Goal: Information Seeking & Learning: Learn about a topic

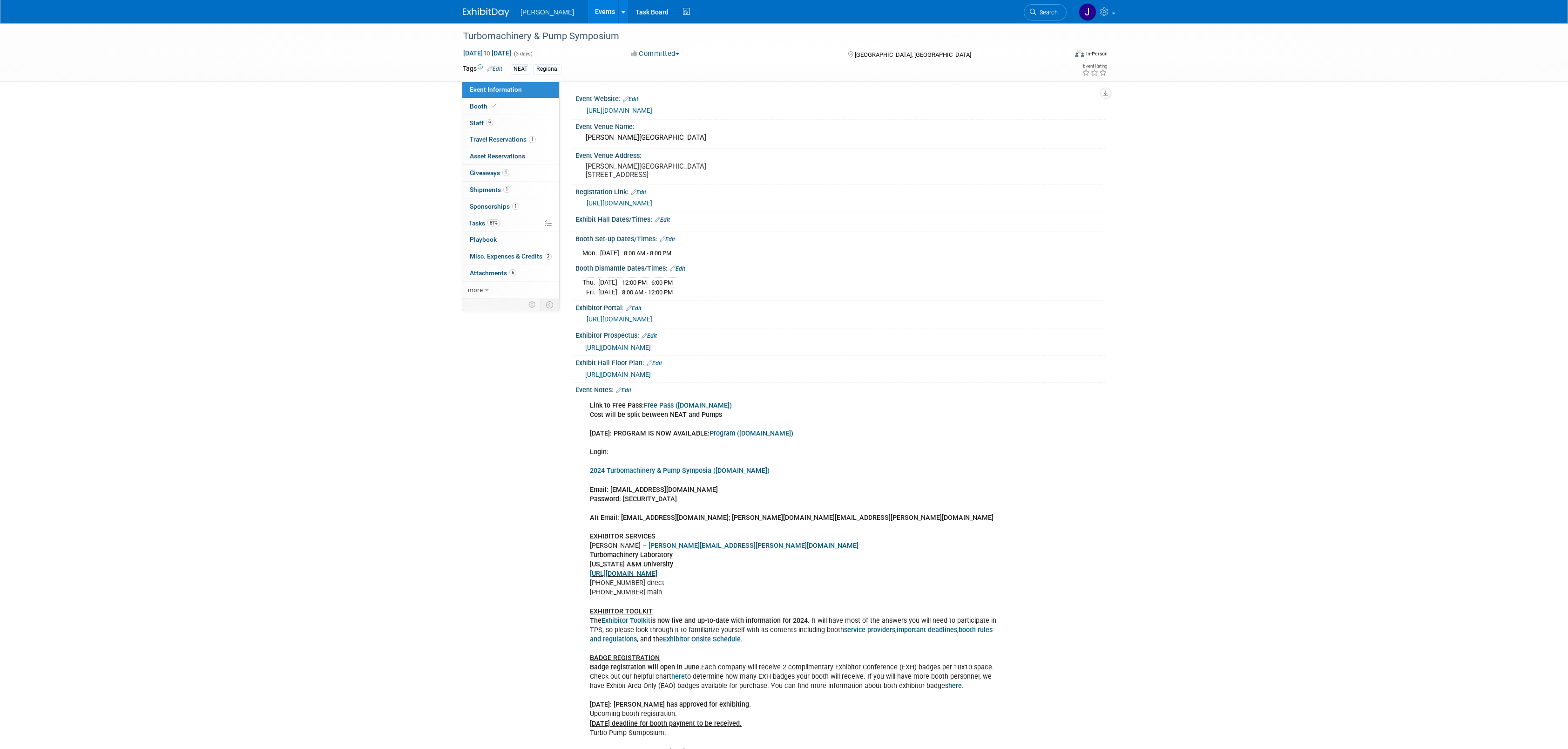
click at [592, 11] on link "Events" at bounding box center [605, 11] width 34 height 24
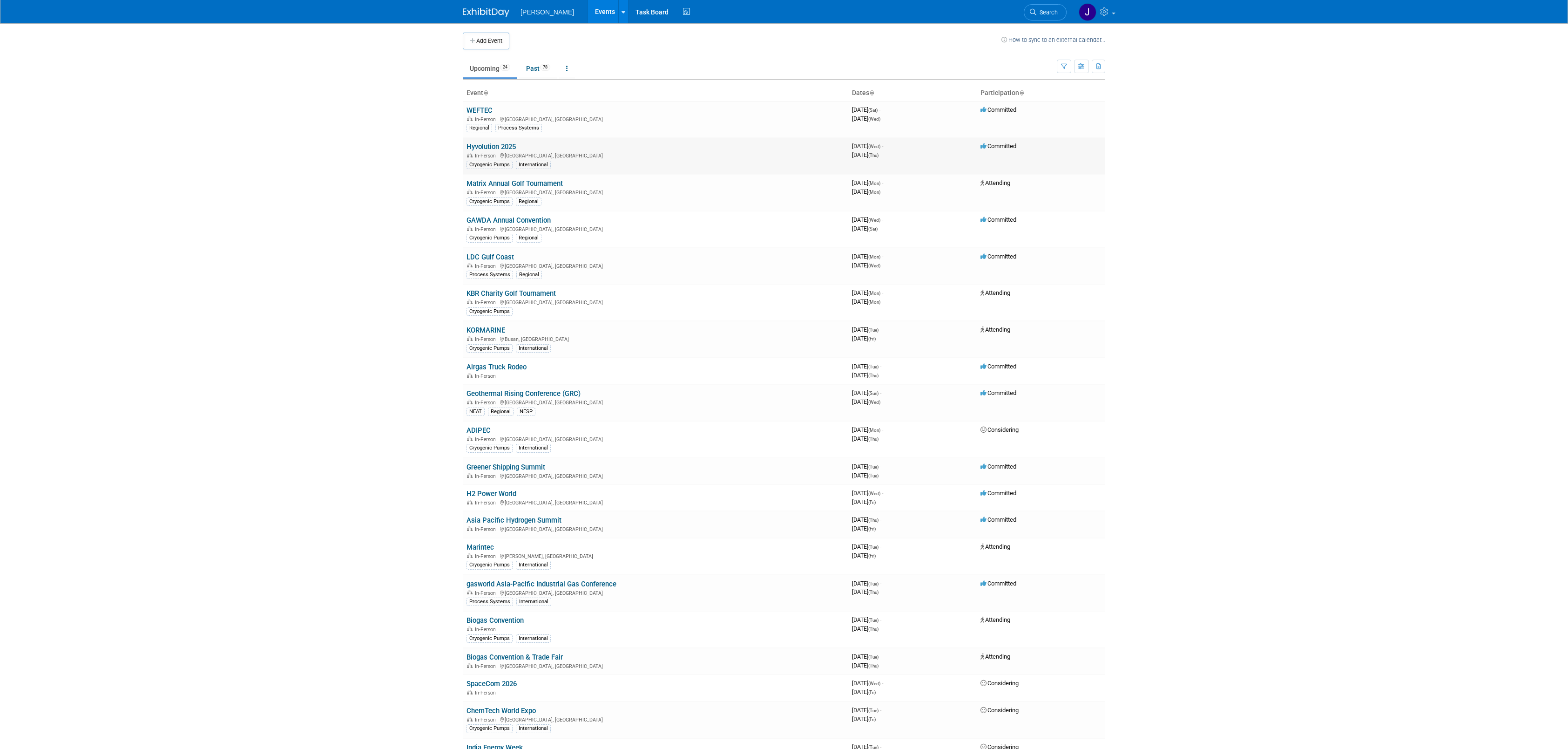
click at [669, 160] on div "Cryogenic Pumps International" at bounding box center [655, 164] width 378 height 10
click at [491, 147] on link "Hyvolution 2025" at bounding box center [491, 146] width 50 height 8
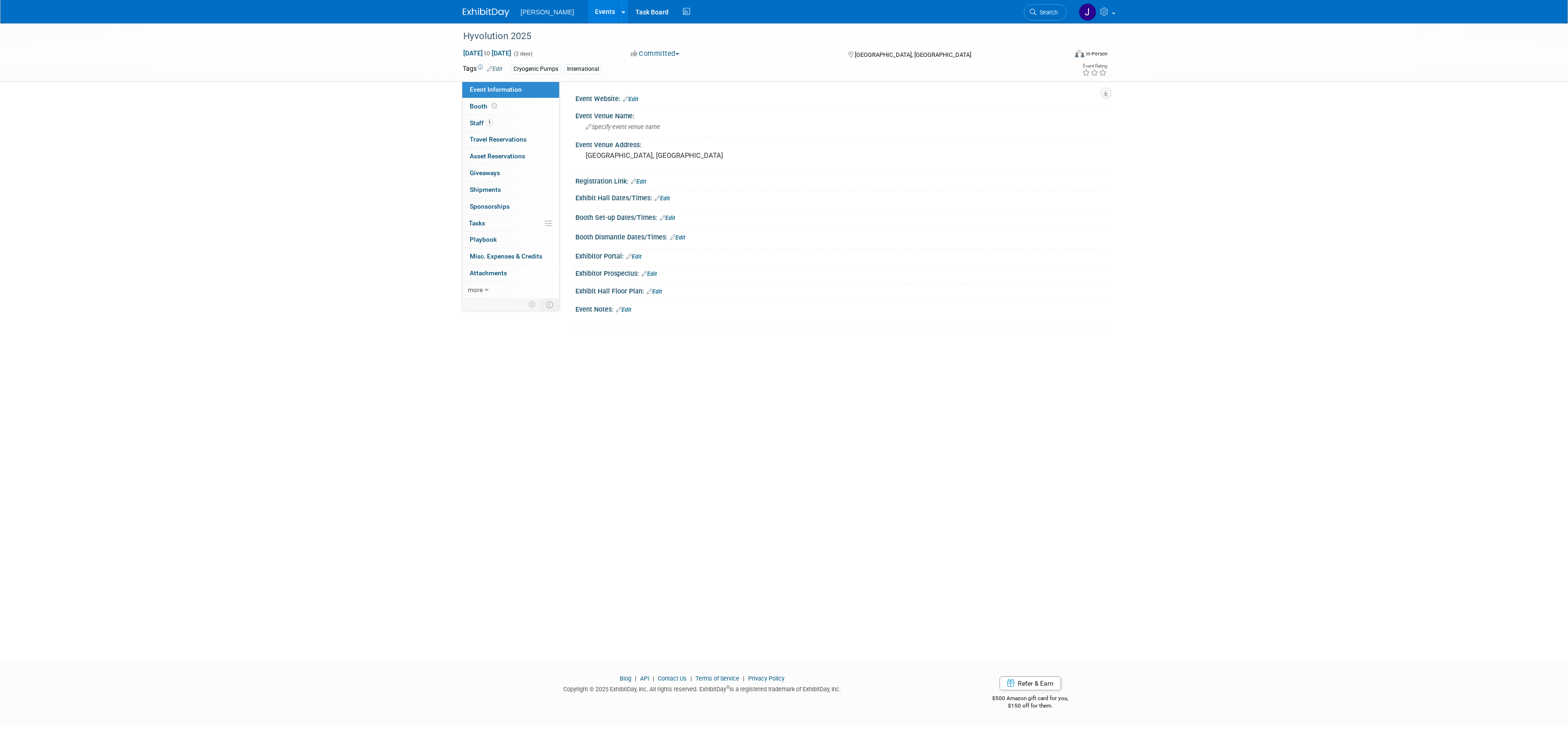
click at [594, 12] on link "Events" at bounding box center [605, 11] width 34 height 24
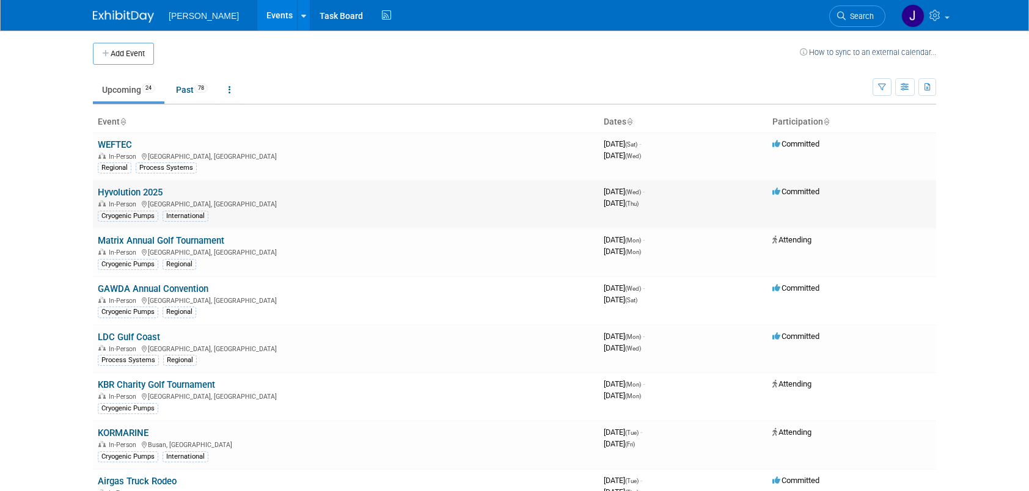
click at [133, 189] on link "Hyvolution 2025" at bounding box center [130, 192] width 65 height 11
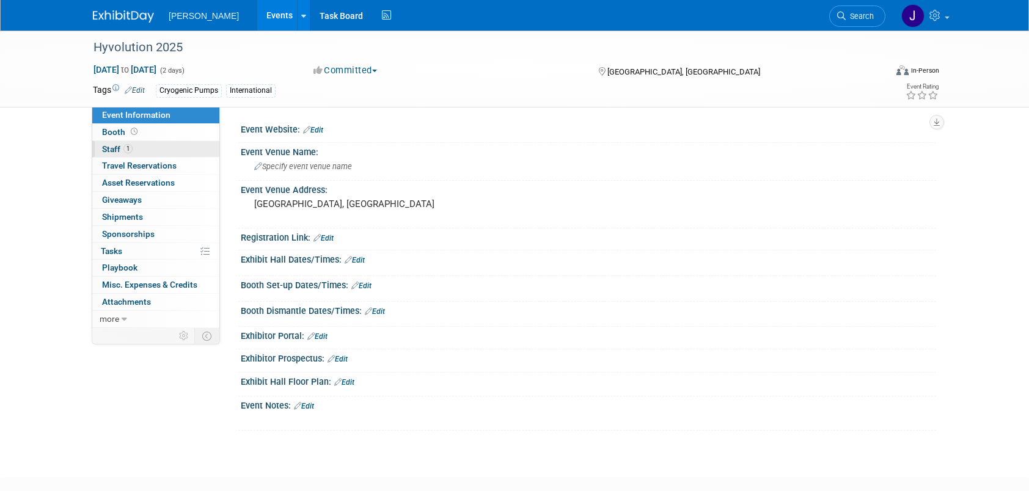
click at [111, 145] on span "Staff 1" at bounding box center [117, 149] width 31 height 10
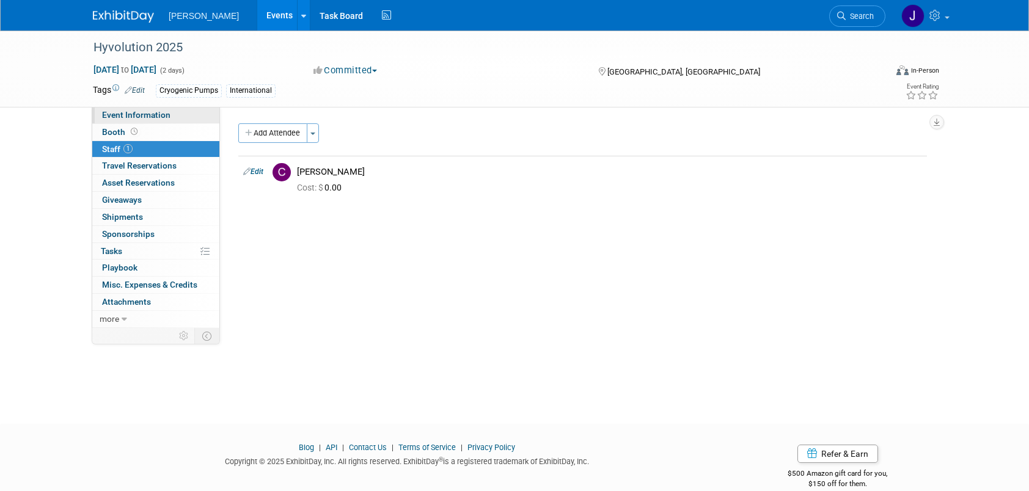
click at [120, 114] on span "Event Information" at bounding box center [136, 115] width 68 height 10
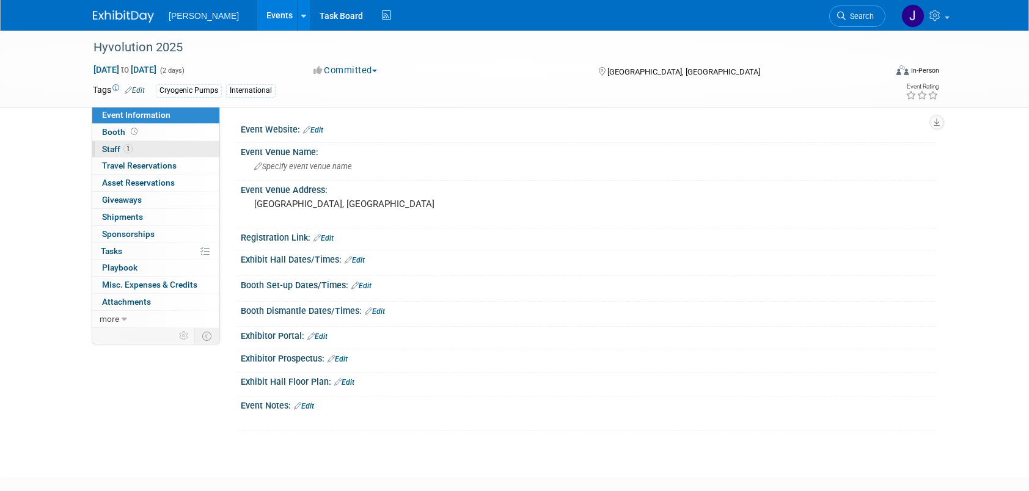
click at [110, 148] on span "Staff 1" at bounding box center [117, 149] width 31 height 10
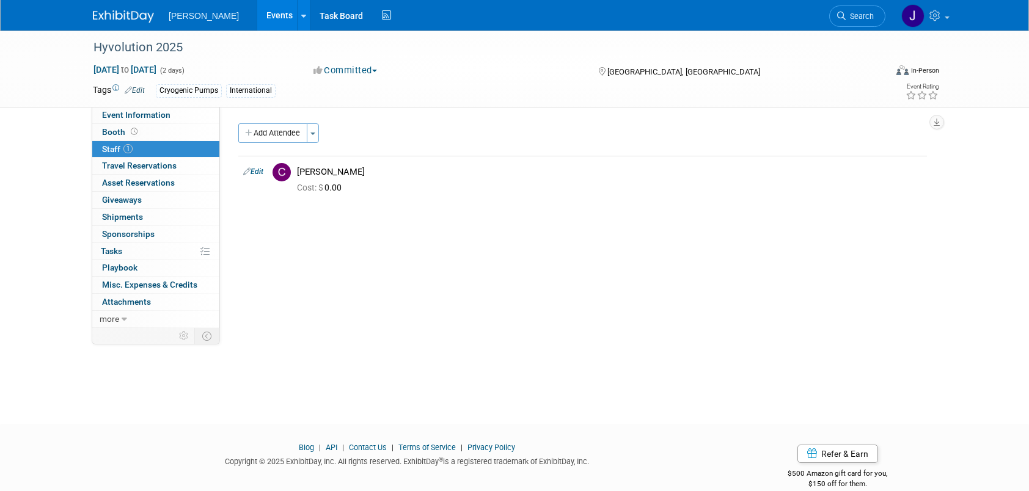
click at [258, 13] on link "Events" at bounding box center [279, 15] width 45 height 31
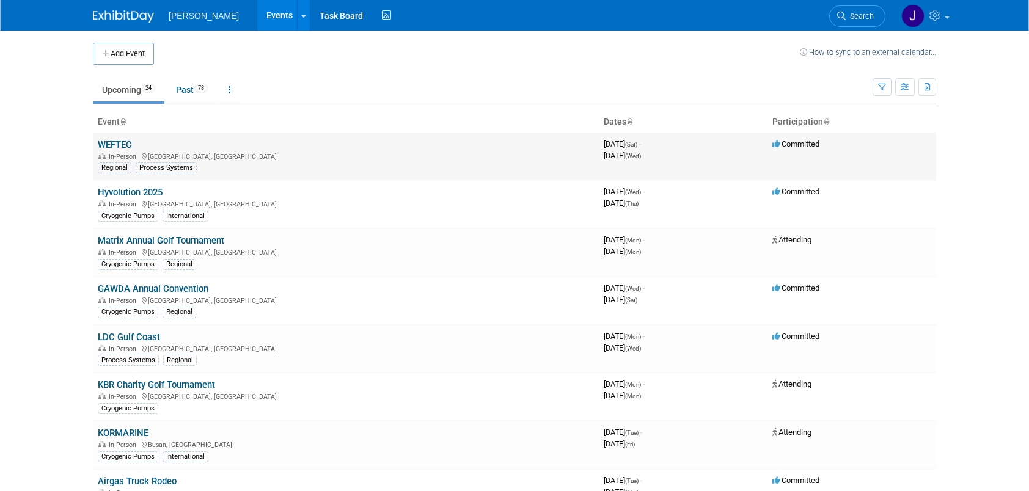
click at [117, 144] on link "WEFTEC" at bounding box center [115, 144] width 34 height 11
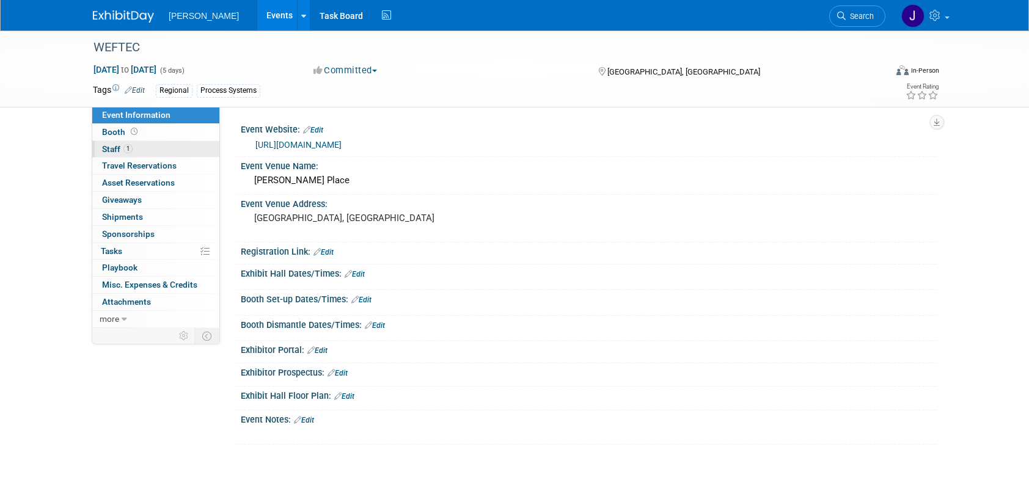
click at [110, 150] on span "Staff 1" at bounding box center [117, 149] width 31 height 10
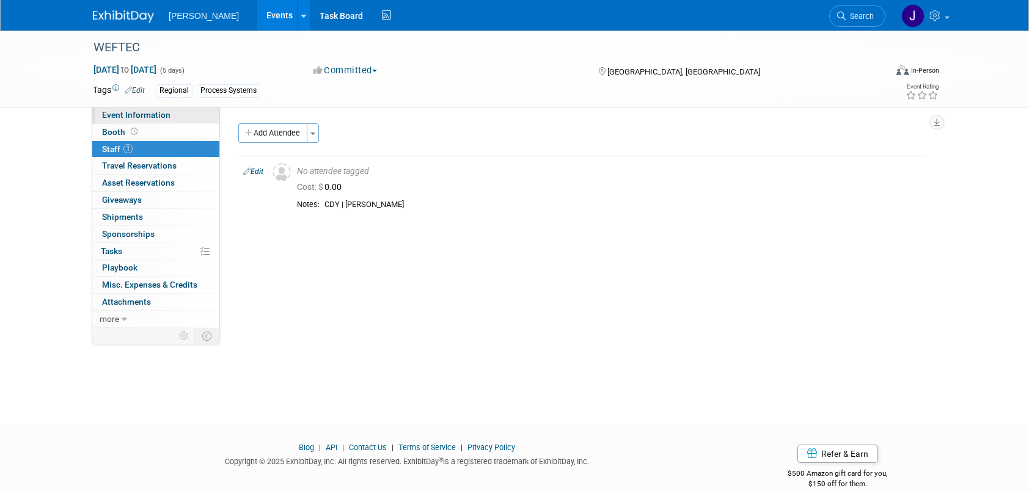
click at [121, 114] on span "Event Information" at bounding box center [136, 115] width 68 height 10
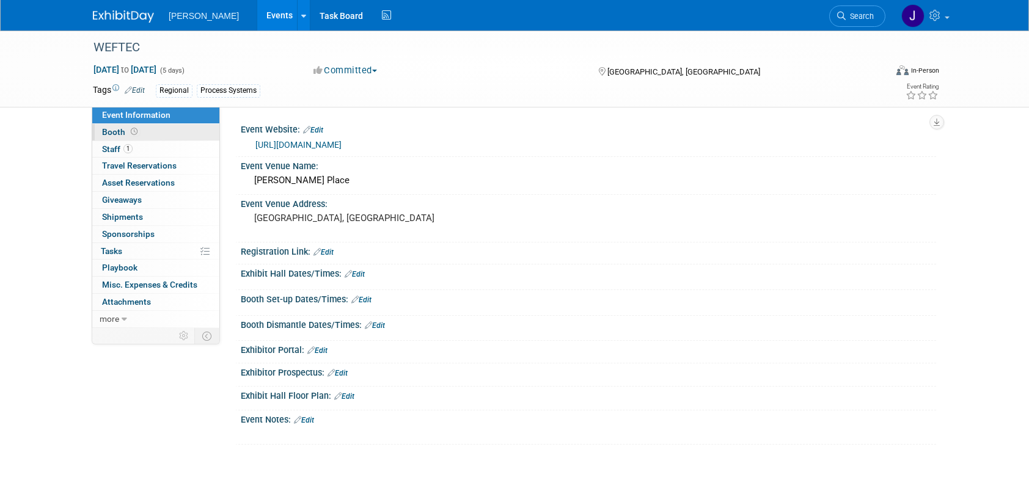
click at [120, 130] on span "Booth" at bounding box center [121, 132] width 38 height 10
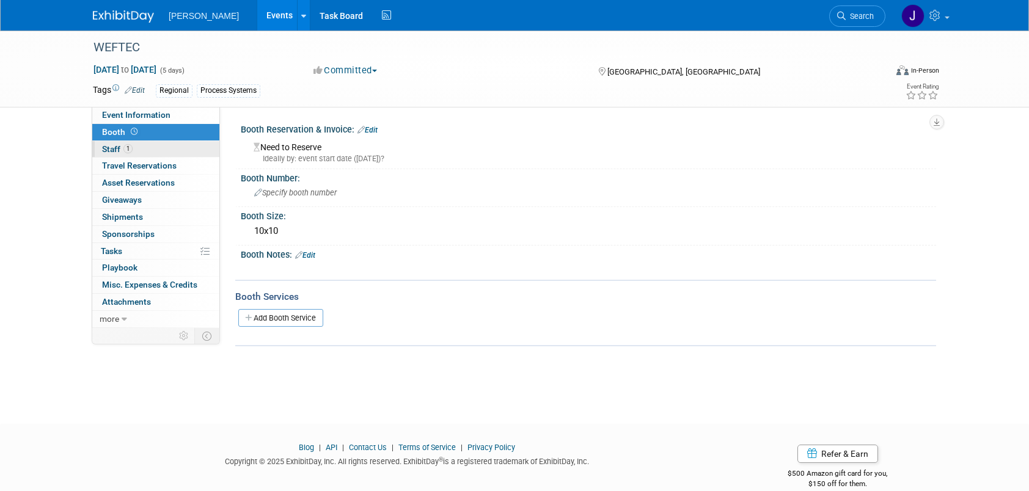
click at [117, 147] on span "Staff 1" at bounding box center [117, 149] width 31 height 10
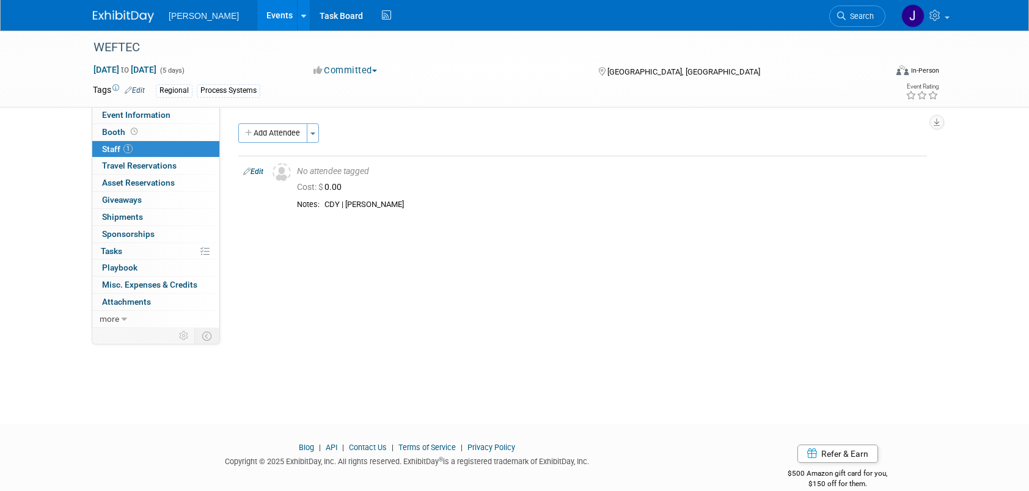
click at [257, 14] on link "Events" at bounding box center [279, 15] width 45 height 31
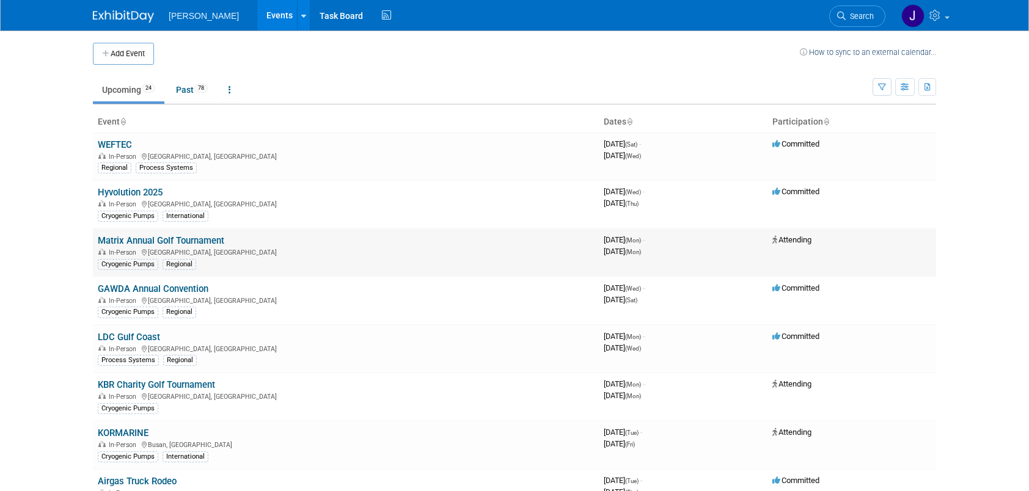
click at [180, 238] on link "Matrix Annual Golf Tournament" at bounding box center [161, 240] width 127 height 11
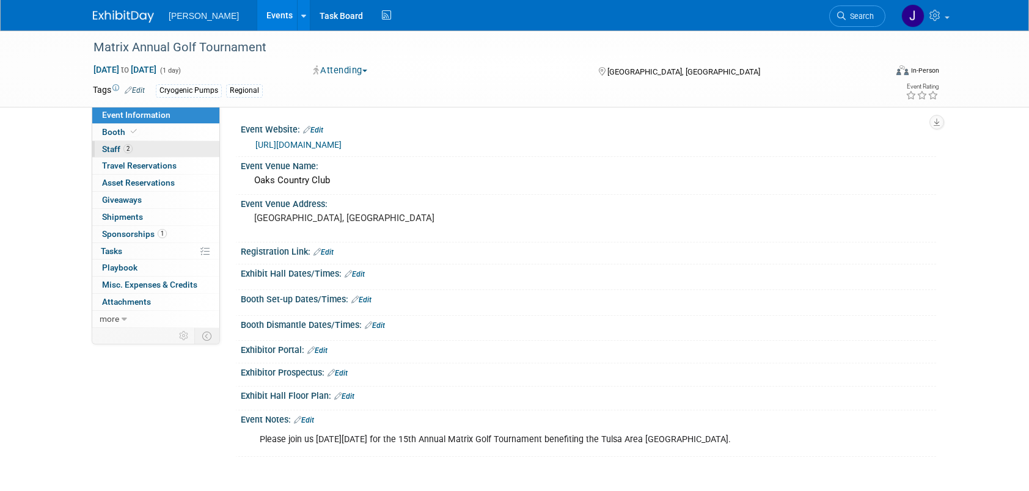
click at [111, 149] on span "Staff 2" at bounding box center [117, 149] width 31 height 10
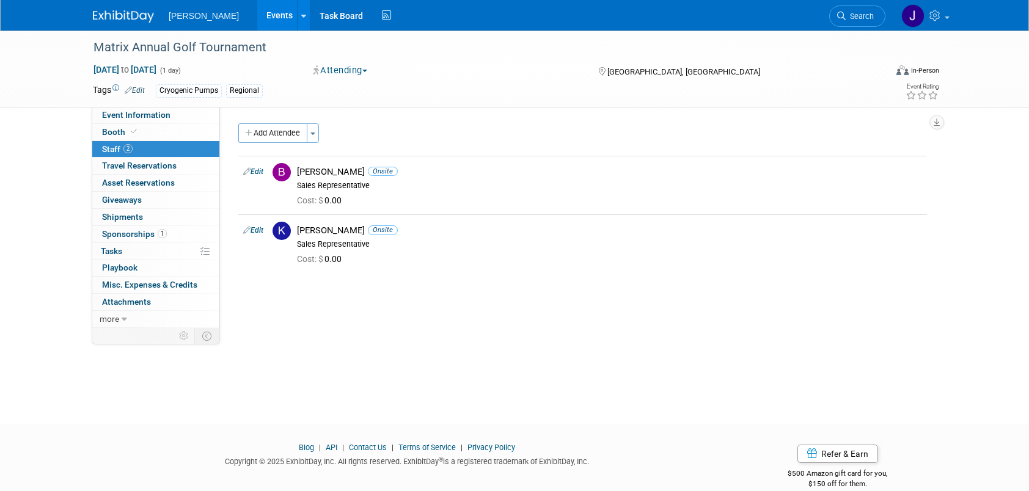
click at [258, 17] on link "Events" at bounding box center [279, 15] width 45 height 31
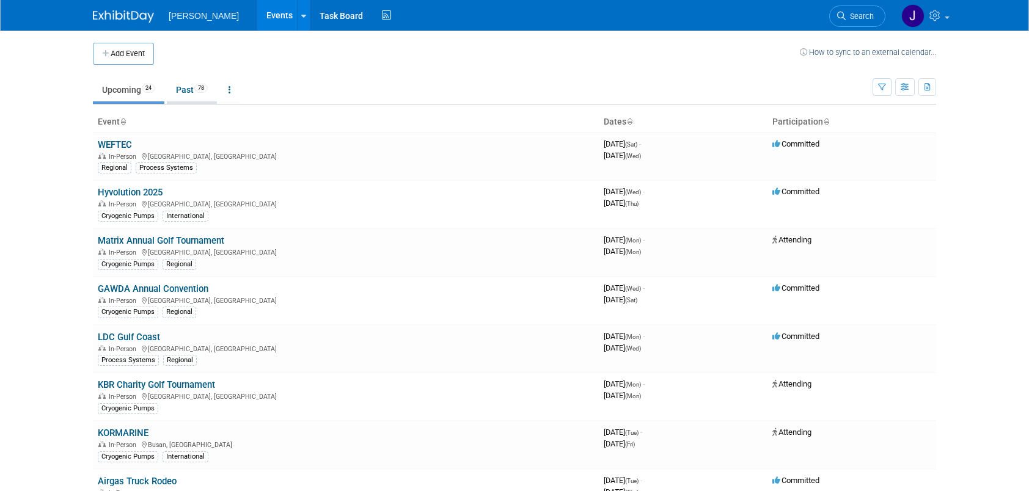
click at [192, 89] on link "Past 78" at bounding box center [192, 89] width 50 height 23
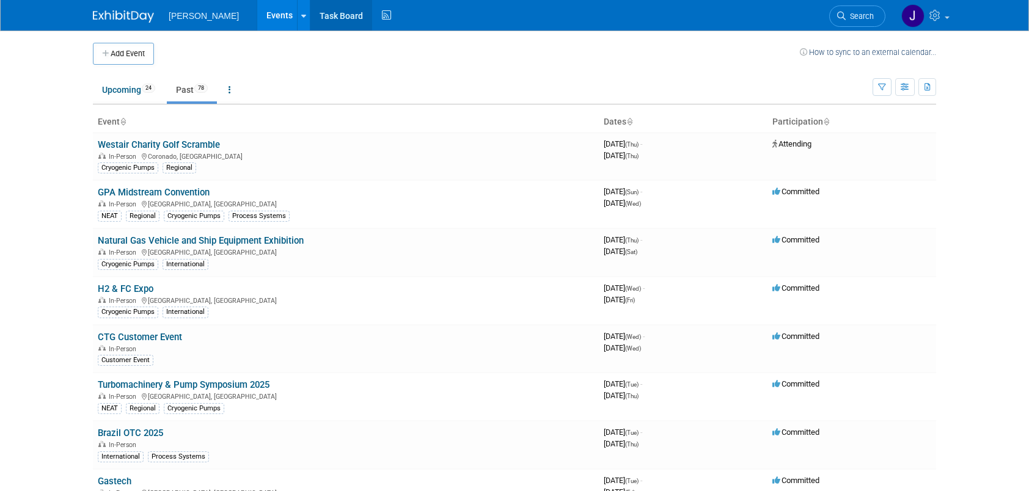
click at [329, 16] on link "Task Board" at bounding box center [341, 15] width 62 height 31
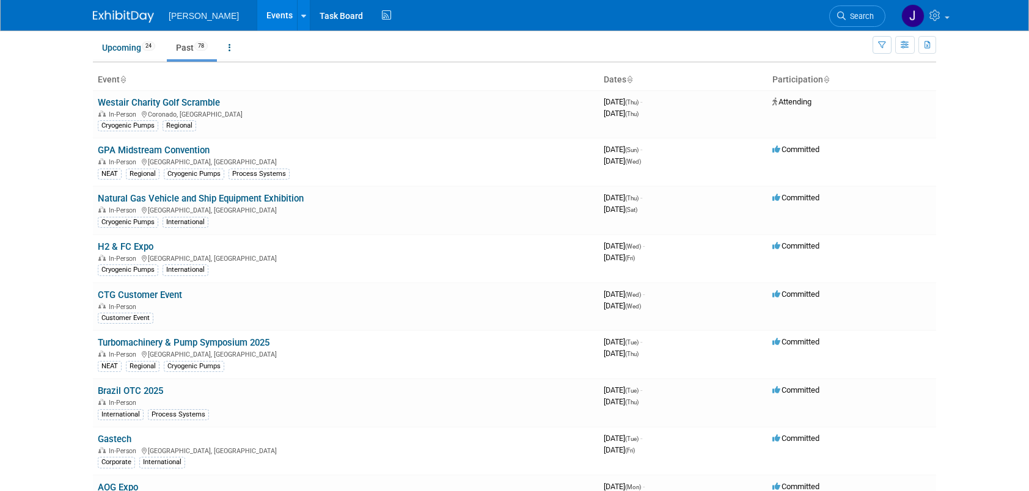
scroll to position [61, 0]
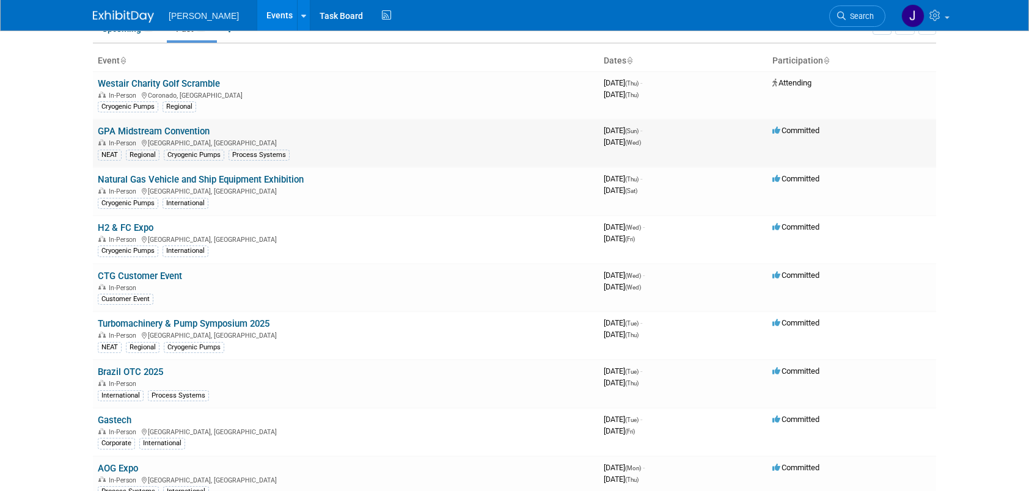
click at [183, 130] on link "GPA Midstream Convention" at bounding box center [154, 131] width 112 height 11
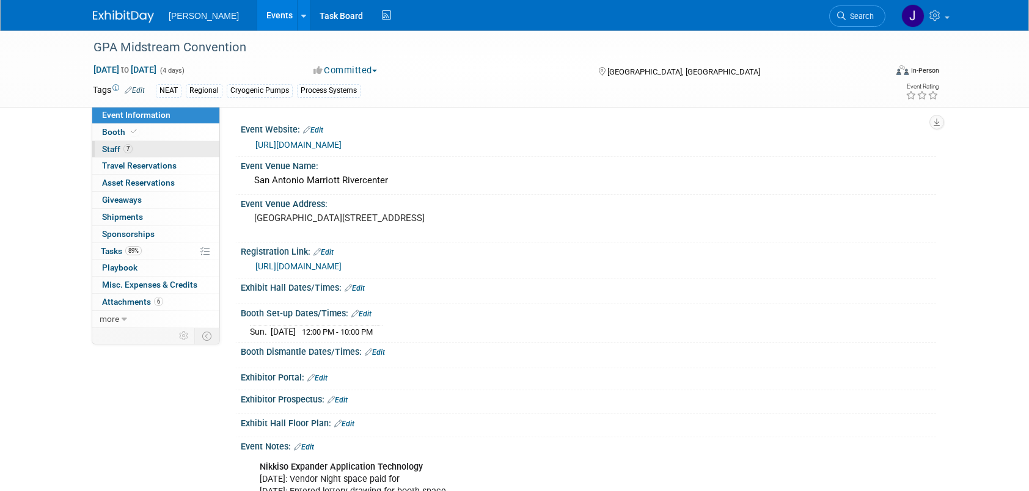
click at [109, 144] on span "Staff 7" at bounding box center [117, 149] width 31 height 10
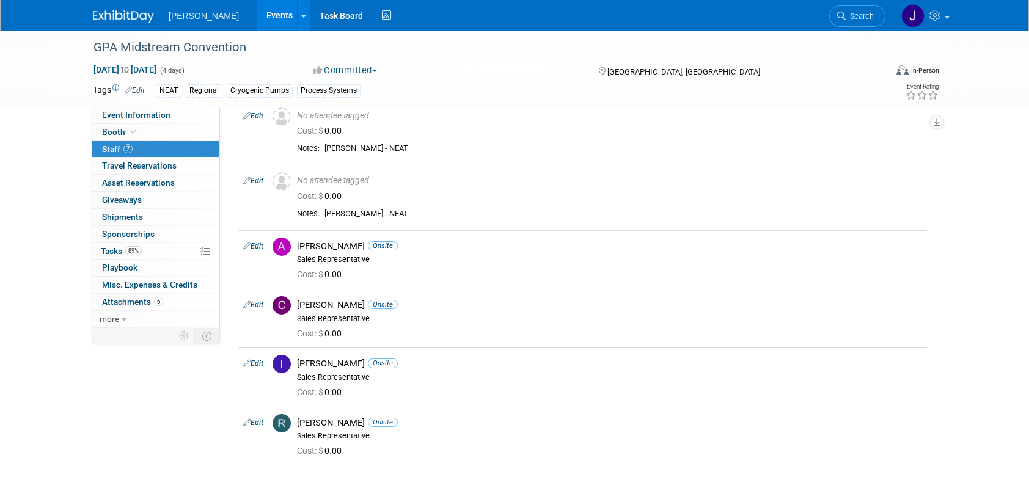
scroll to position [122, 0]
click at [132, 199] on span "Giveaways 0" at bounding box center [122, 200] width 40 height 10
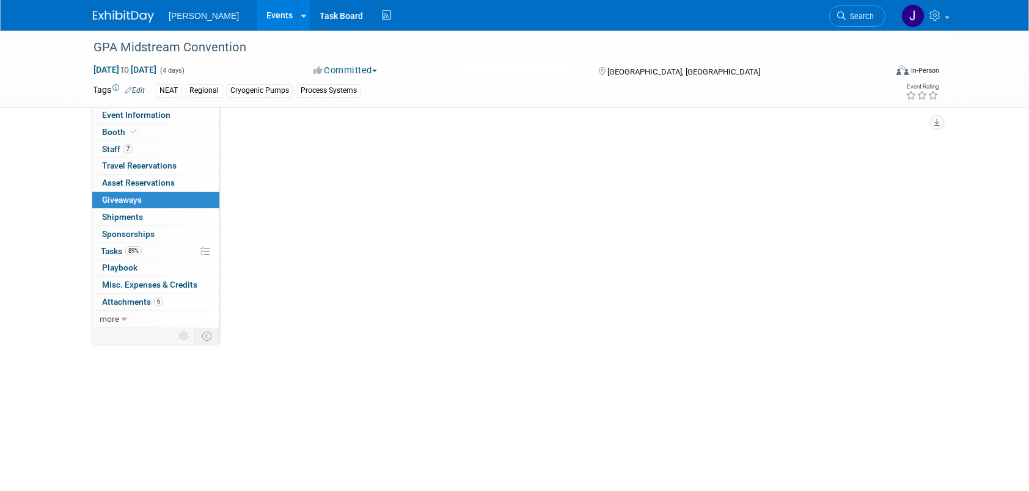
scroll to position [0, 0]
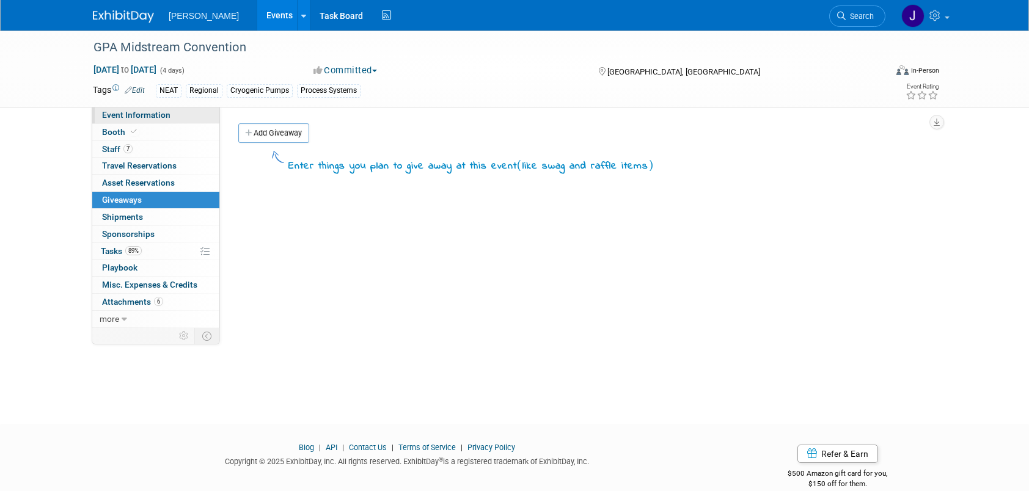
click at [149, 112] on span "Event Information" at bounding box center [136, 115] width 68 height 10
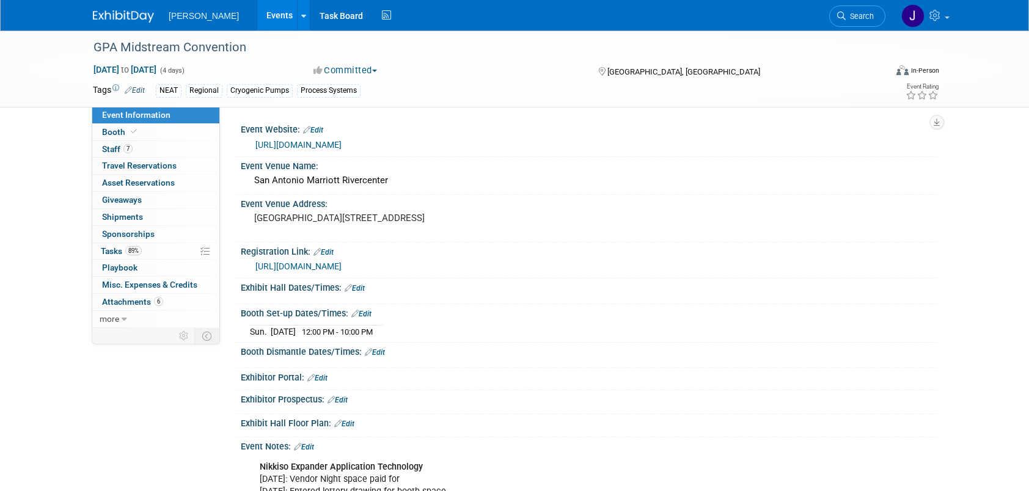
click at [260, 18] on link "Events" at bounding box center [279, 15] width 45 height 31
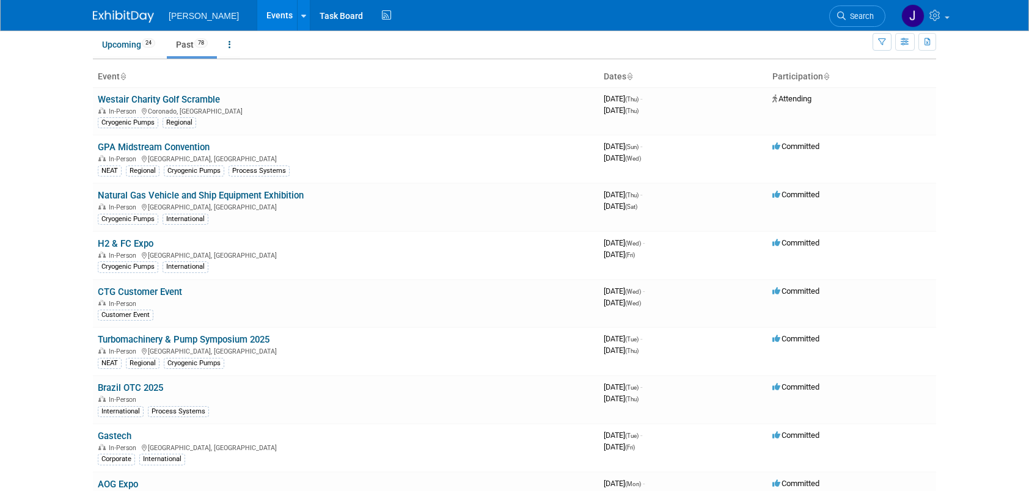
scroll to position [61, 0]
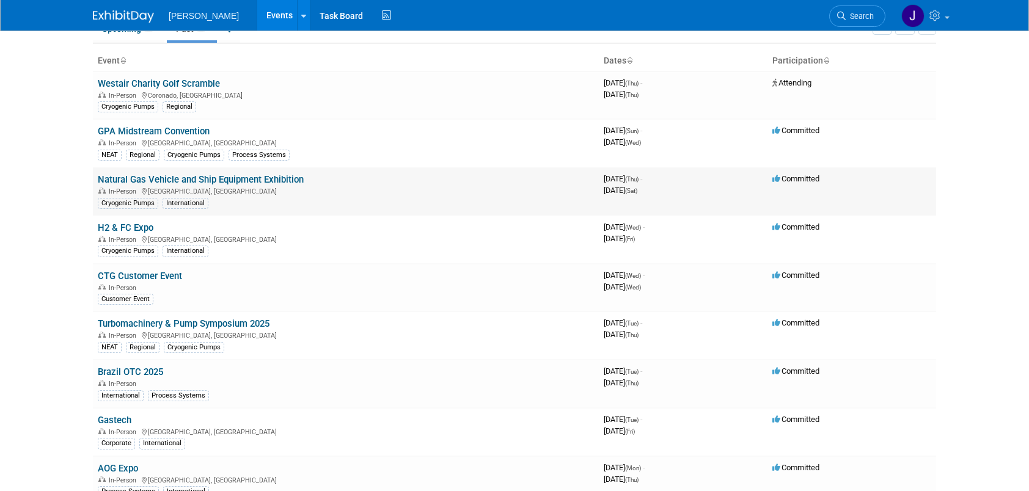
click at [208, 177] on link "Natural Gas Vehicle and Ship Equipment Exhibition" at bounding box center [201, 179] width 206 height 11
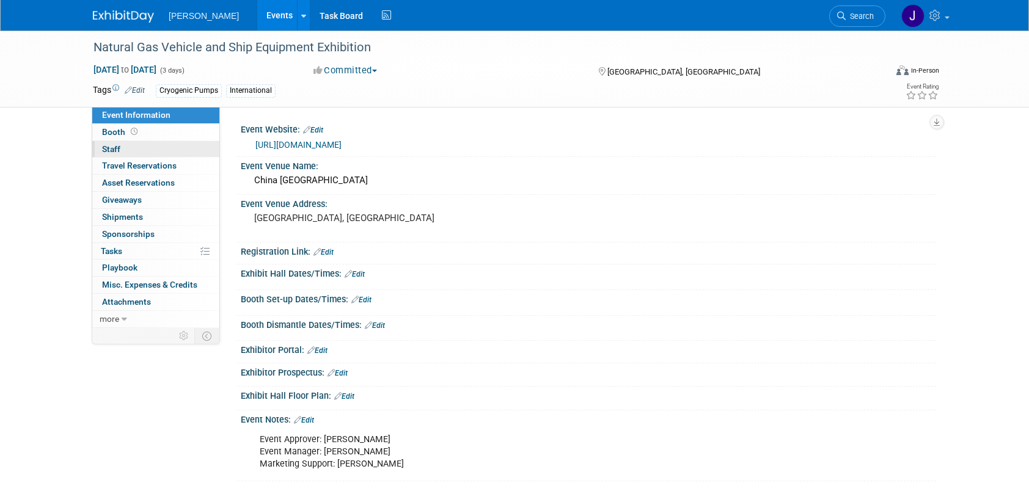
click at [108, 149] on span "Staff 0" at bounding box center [111, 149] width 18 height 10
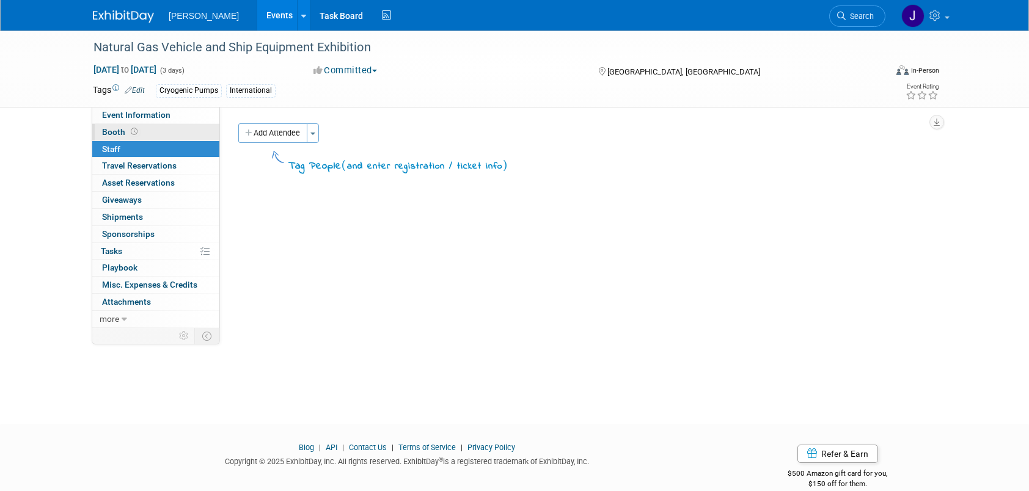
click at [116, 131] on span "Booth" at bounding box center [121, 132] width 38 height 10
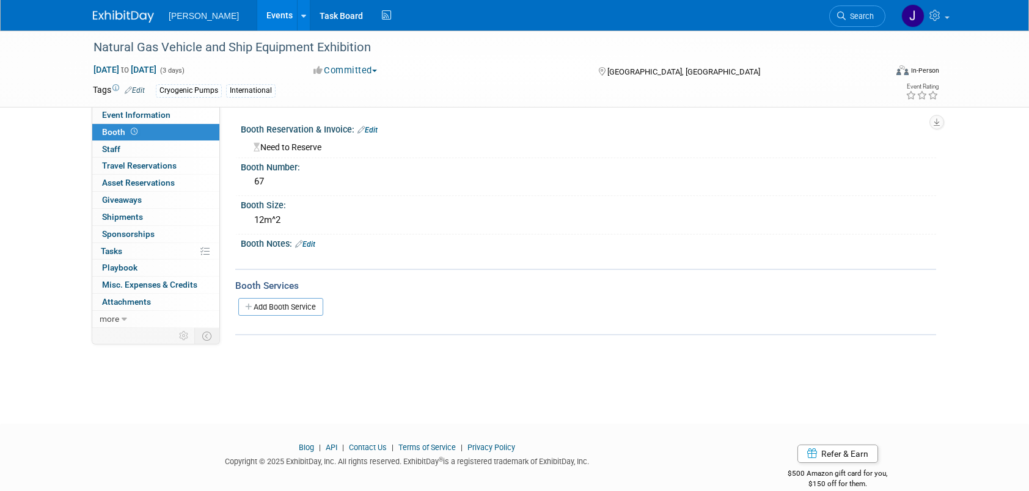
click at [265, 15] on link "Events" at bounding box center [279, 15] width 45 height 31
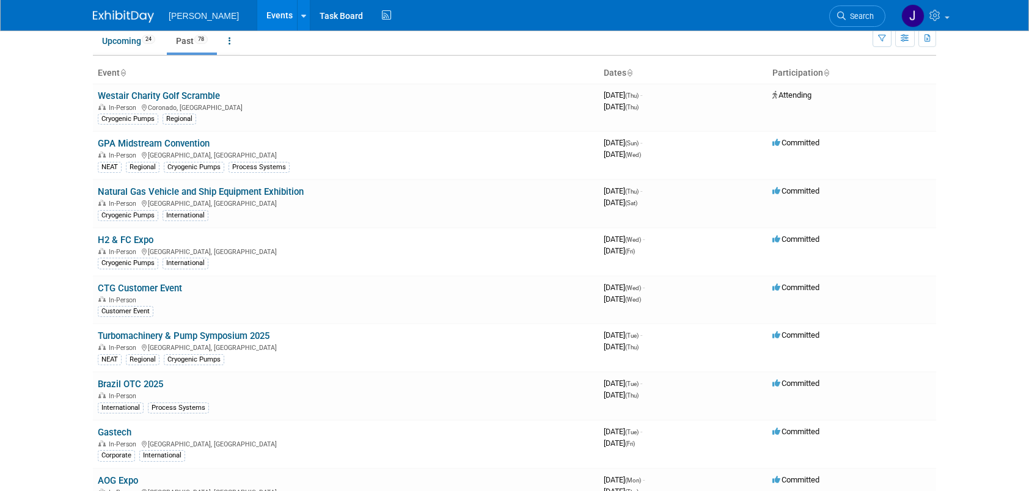
scroll to position [122, 0]
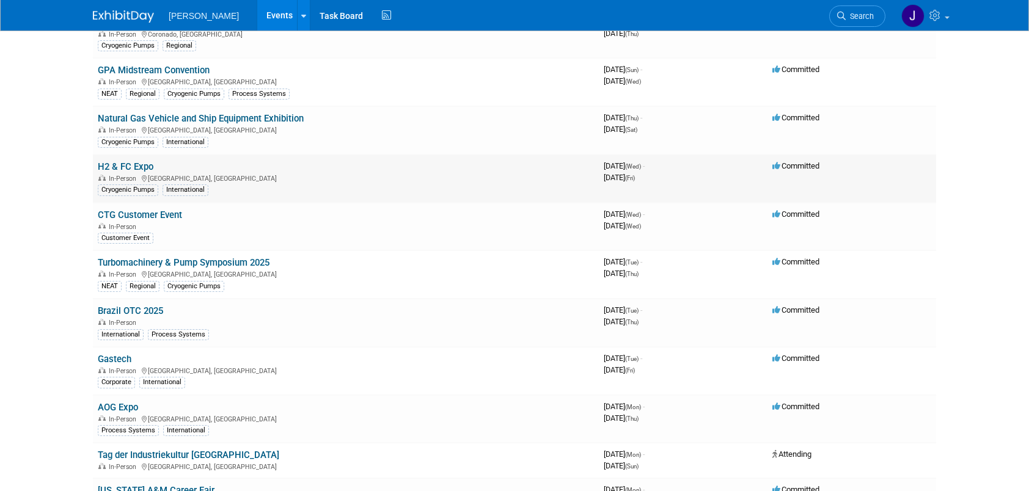
click at [137, 163] on link "H2 & FC Expo" at bounding box center [126, 166] width 56 height 11
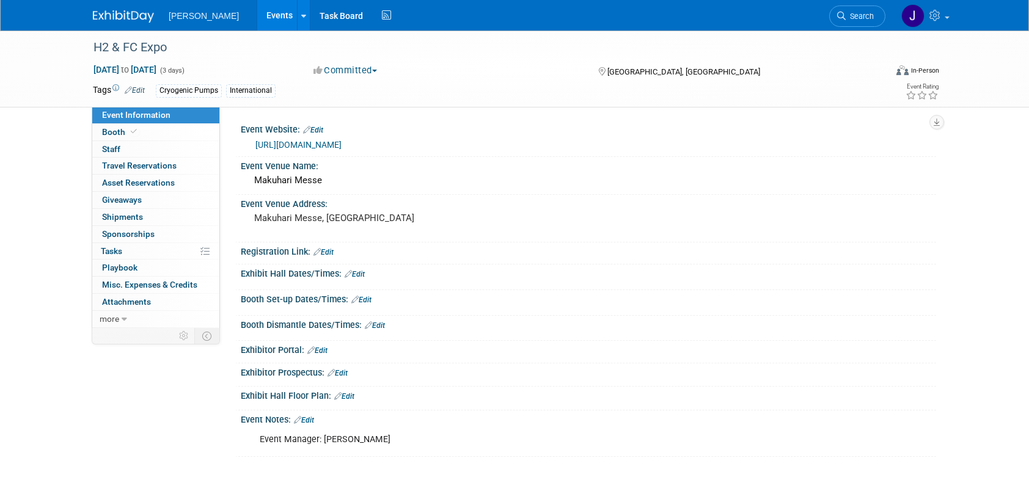
click at [258, 12] on link "Events" at bounding box center [279, 15] width 45 height 31
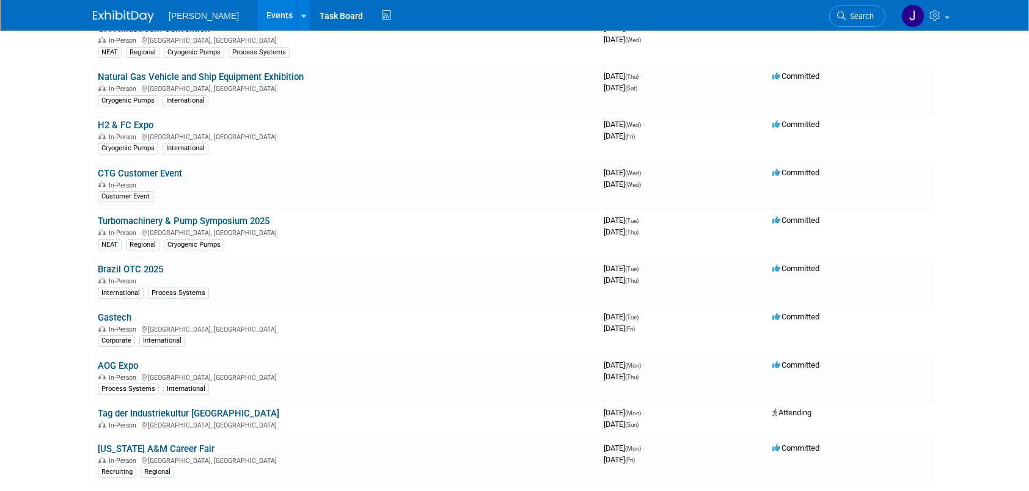
scroll to position [183, 0]
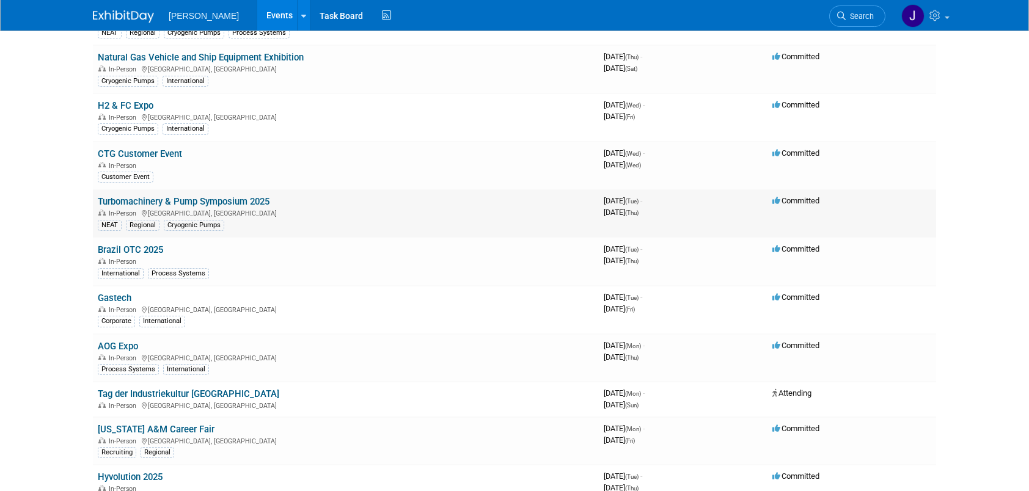
click at [208, 198] on link "Turbomachinery & Pump Symposium 2025" at bounding box center [184, 201] width 172 height 11
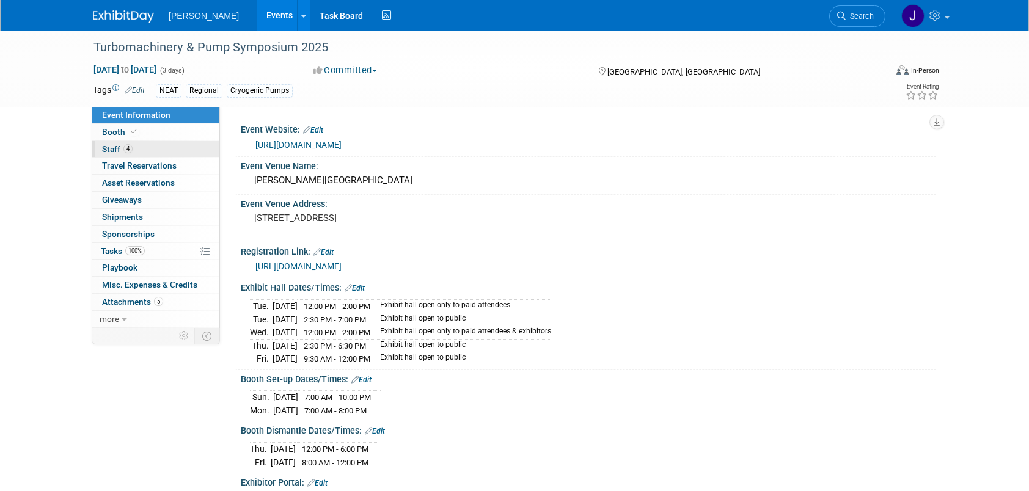
click at [109, 152] on span "Staff 4" at bounding box center [117, 149] width 31 height 10
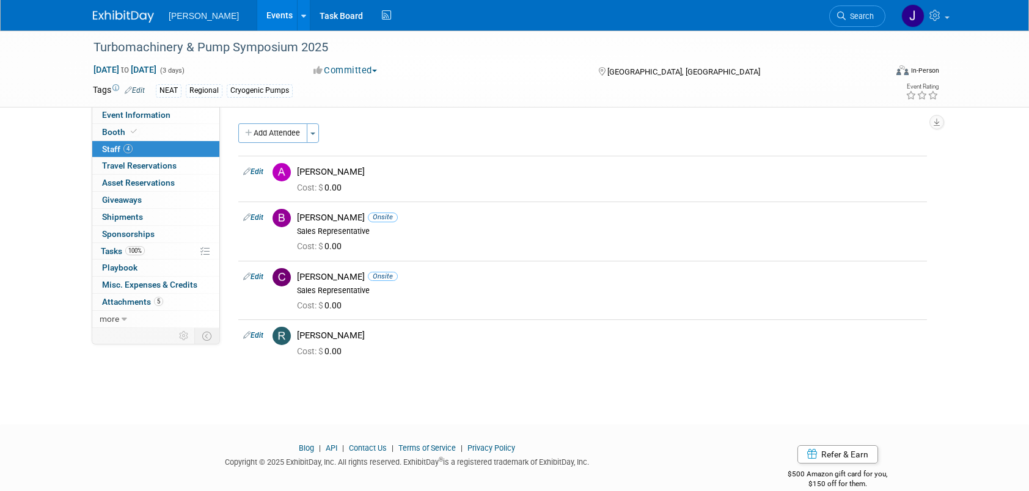
click at [268, 17] on link "Events" at bounding box center [279, 15] width 45 height 31
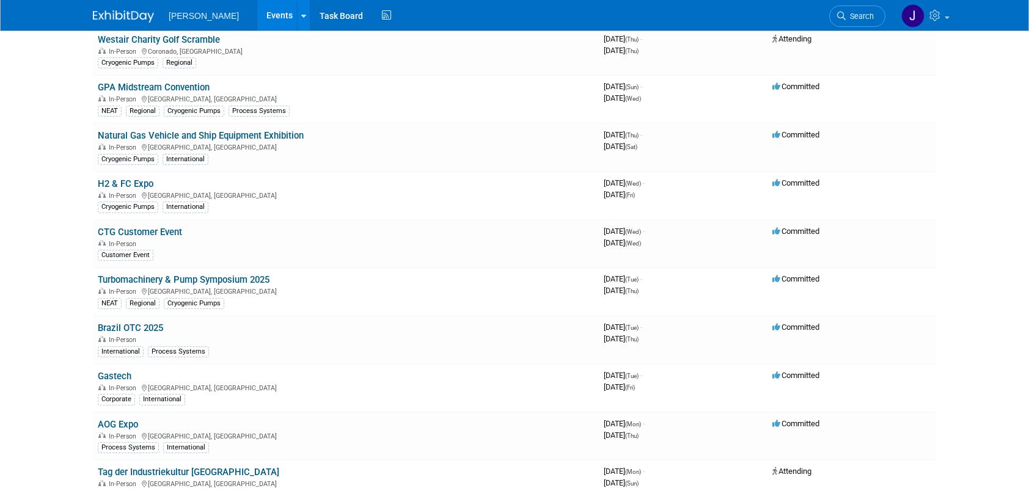
scroll to position [122, 0]
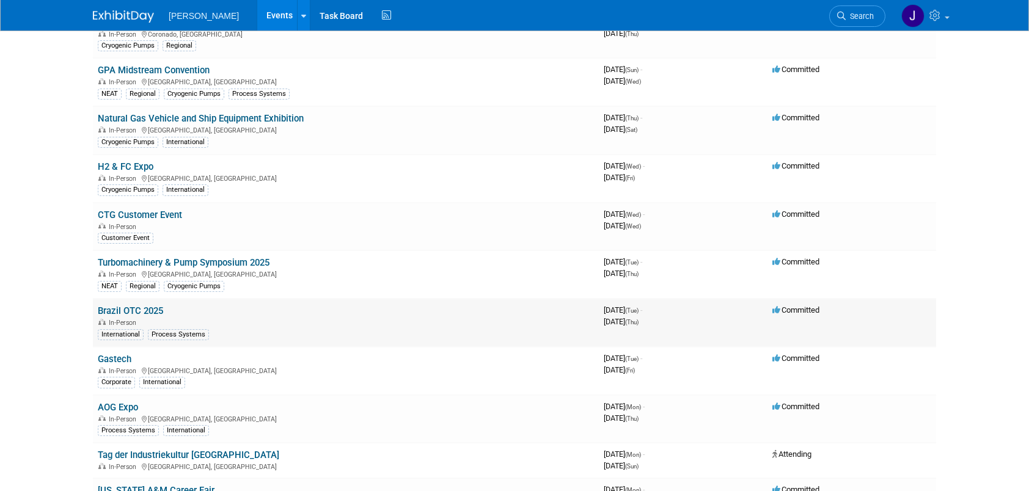
click at [131, 307] on link "Brazil OTC 2025" at bounding box center [130, 311] width 65 height 11
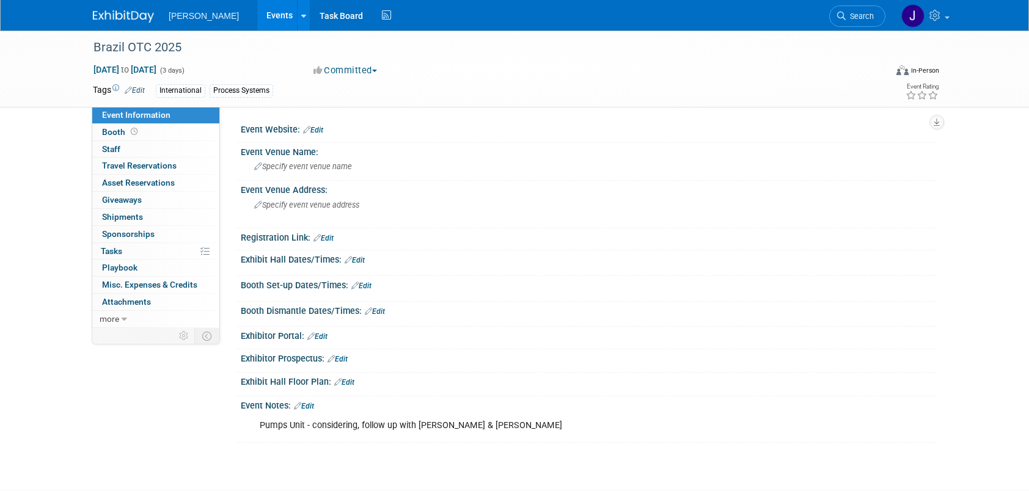
click at [262, 14] on link "Events" at bounding box center [279, 15] width 45 height 31
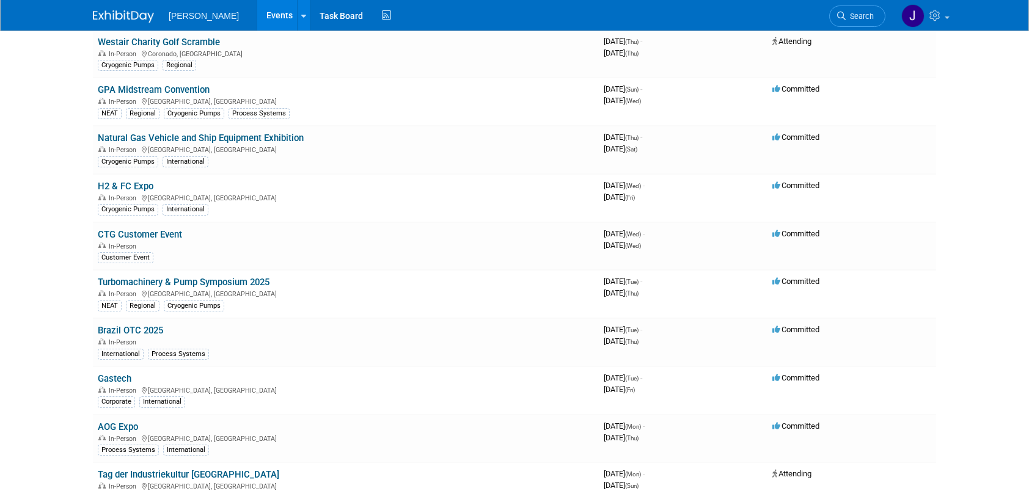
scroll to position [122, 0]
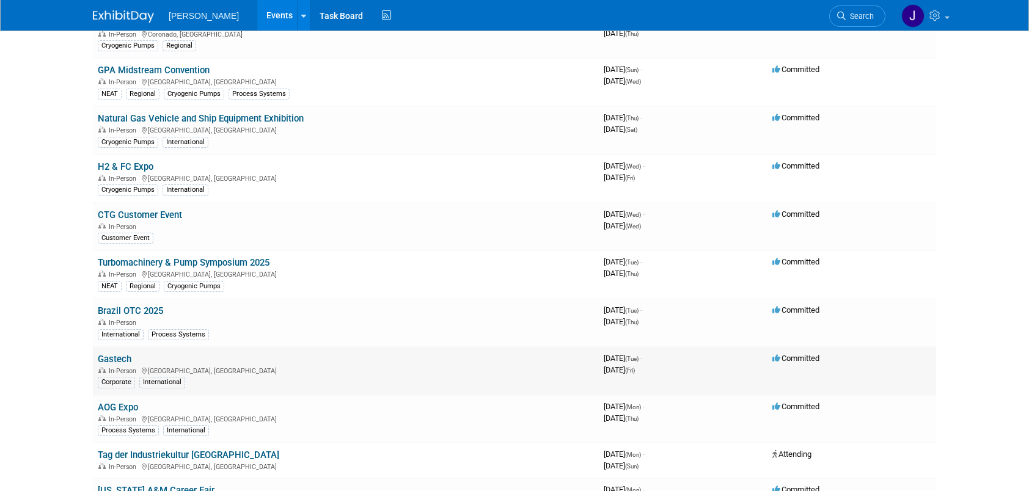
click at [119, 354] on link "Gastech" at bounding box center [115, 359] width 34 height 11
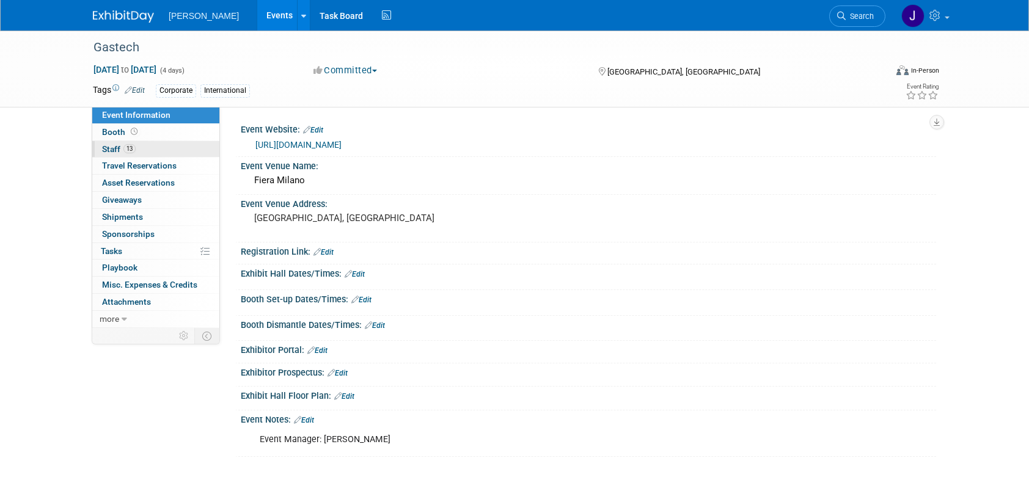
click at [115, 148] on span "Staff 13" at bounding box center [119, 149] width 34 height 10
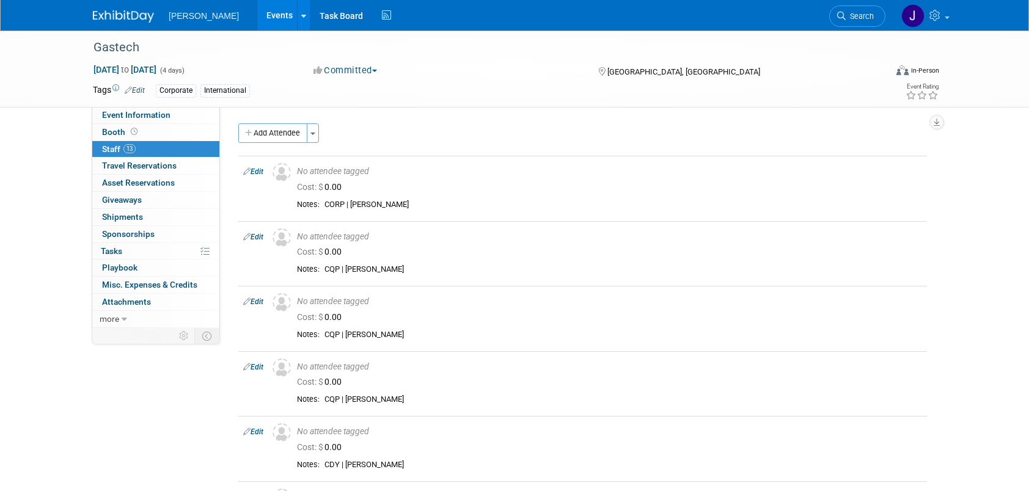
click at [257, 16] on link "Events" at bounding box center [279, 15] width 45 height 31
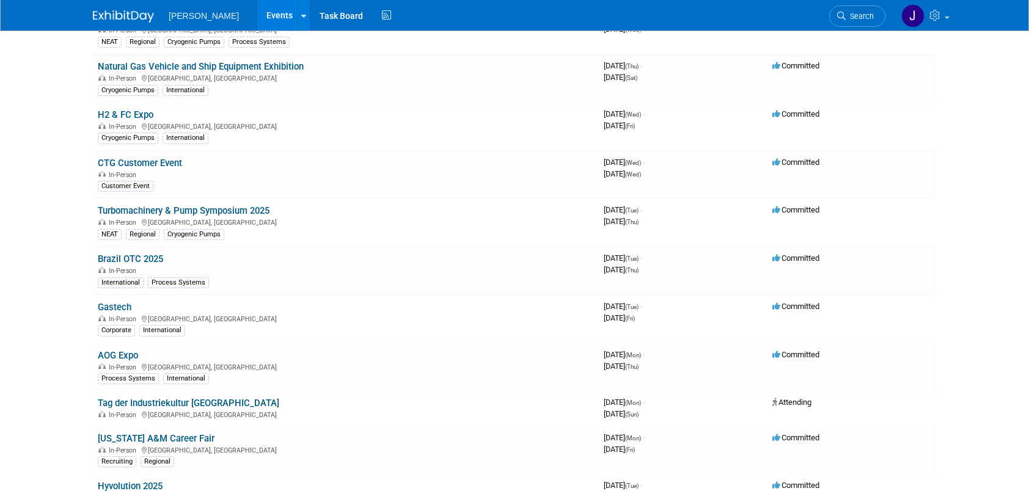
scroll to position [244, 0]
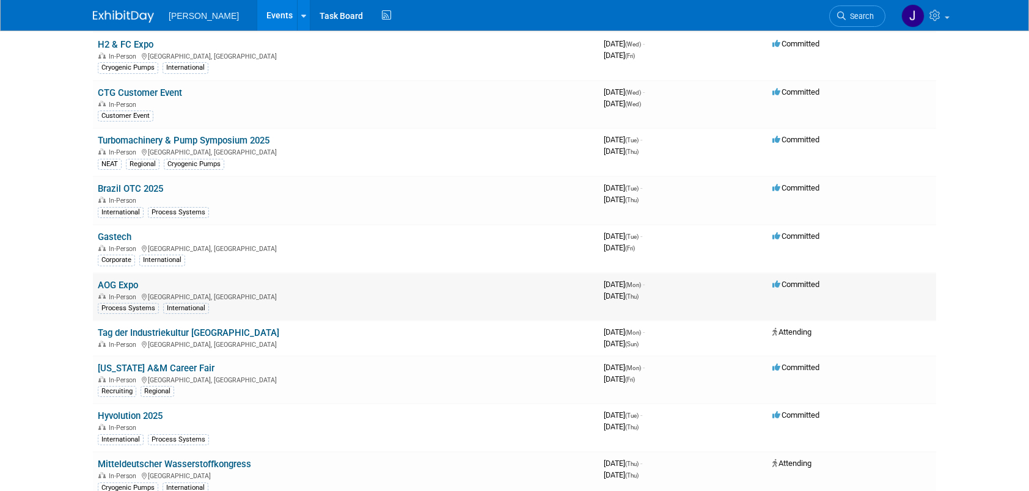
click at [126, 280] on link "AOG Expo" at bounding box center [118, 285] width 40 height 11
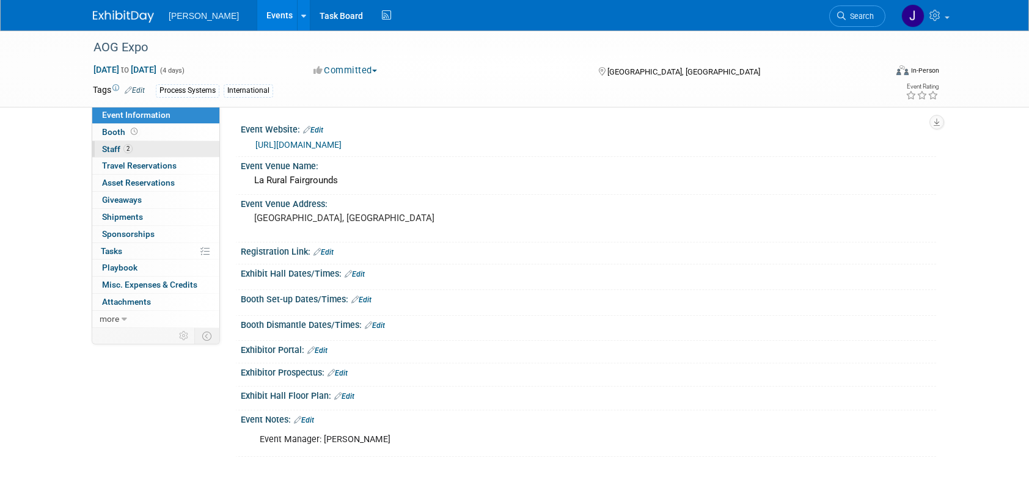
click at [107, 144] on span "Staff 2" at bounding box center [117, 149] width 31 height 10
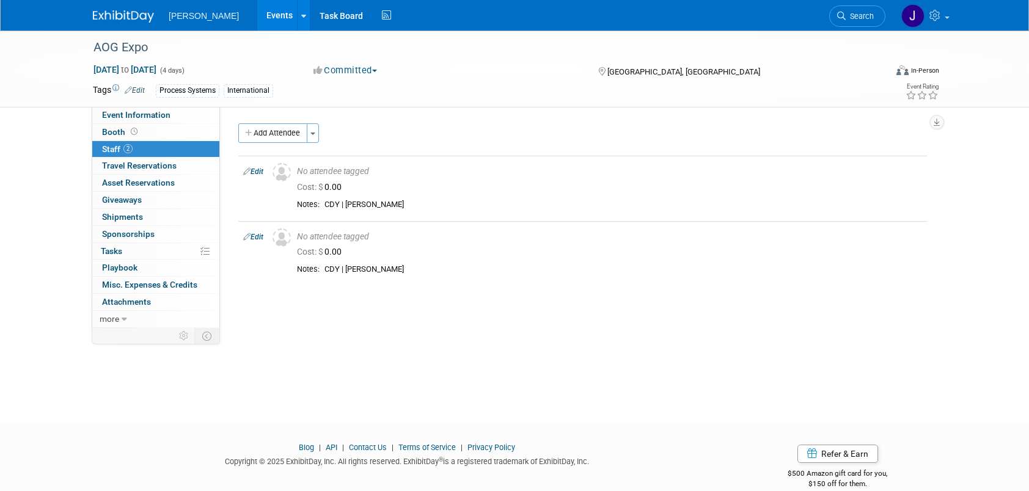
click at [257, 18] on link "Events" at bounding box center [279, 15] width 45 height 31
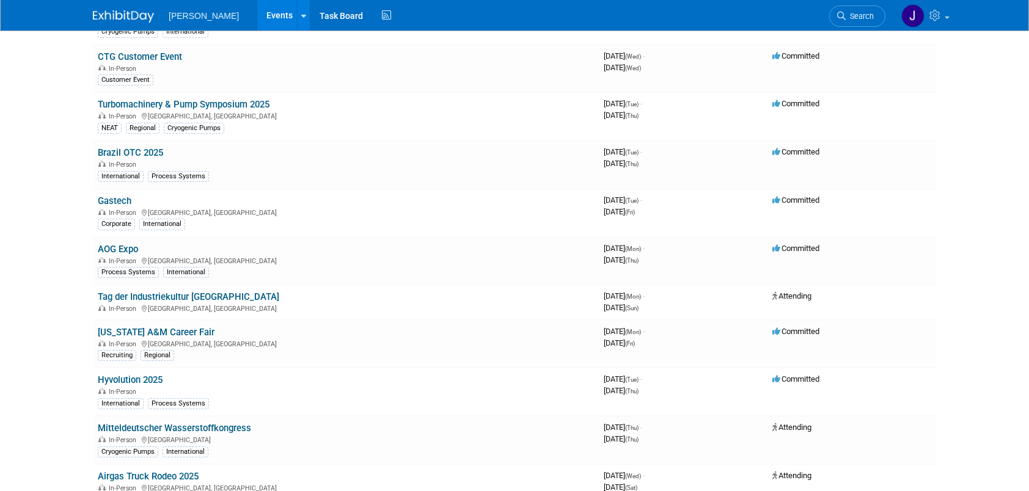
scroll to position [306, 0]
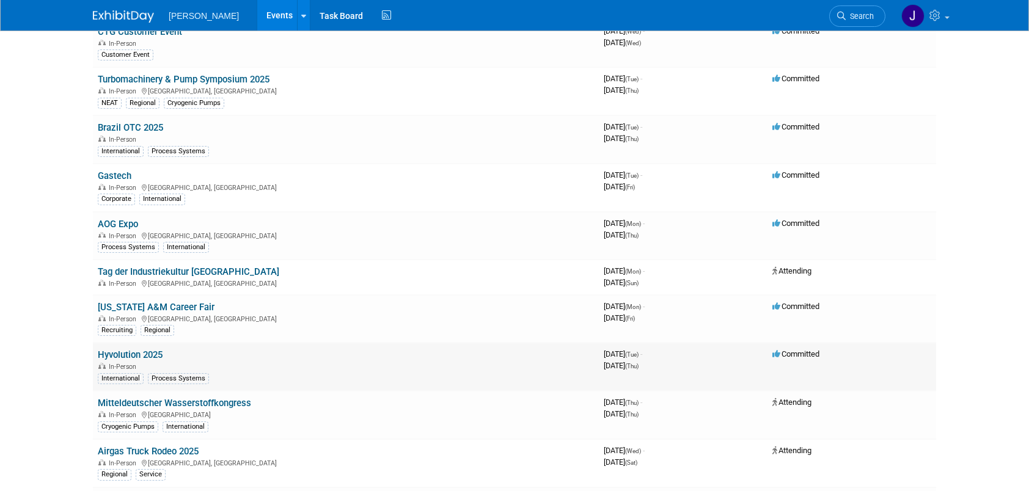
click at [138, 350] on link "Hyvolution 2025" at bounding box center [130, 355] width 65 height 11
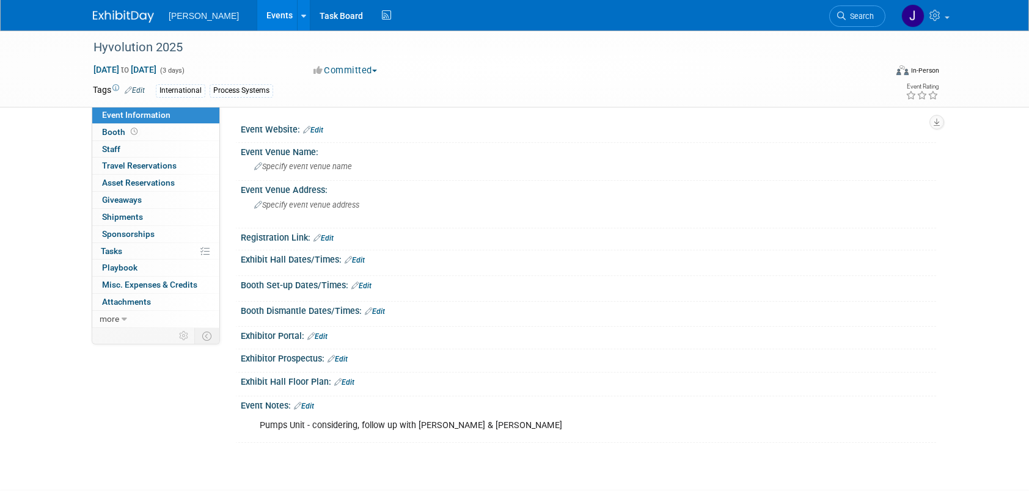
click at [257, 15] on link "Events" at bounding box center [279, 15] width 45 height 31
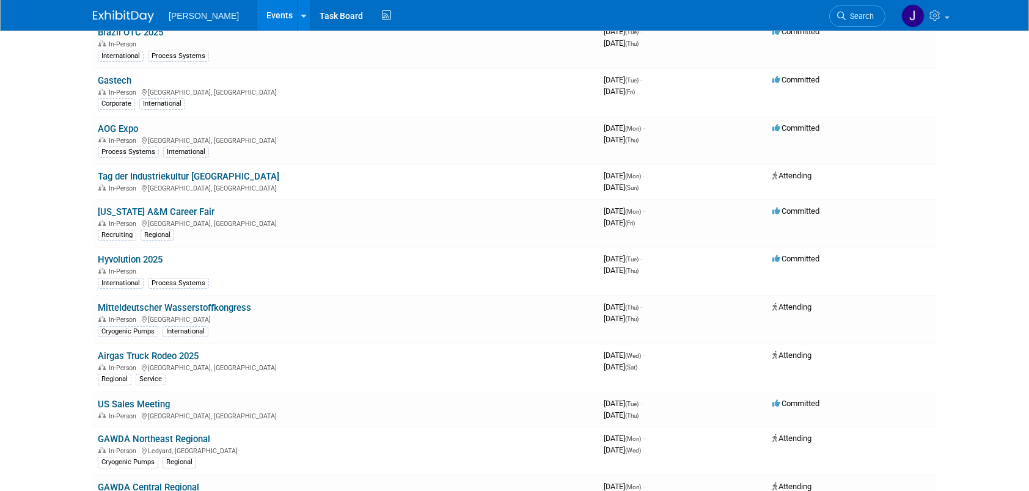
scroll to position [428, 0]
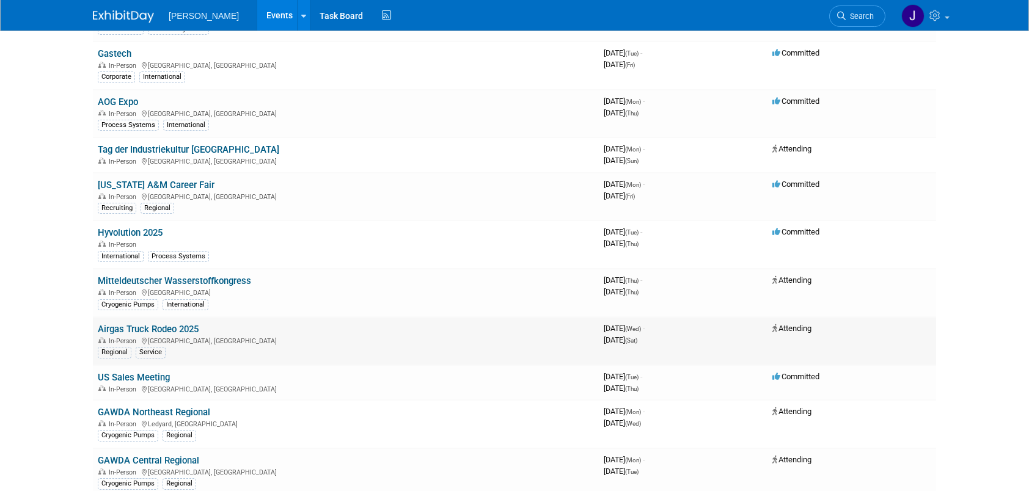
click at [166, 324] on link "Airgas Truck Rodeo 2025" at bounding box center [148, 329] width 101 height 11
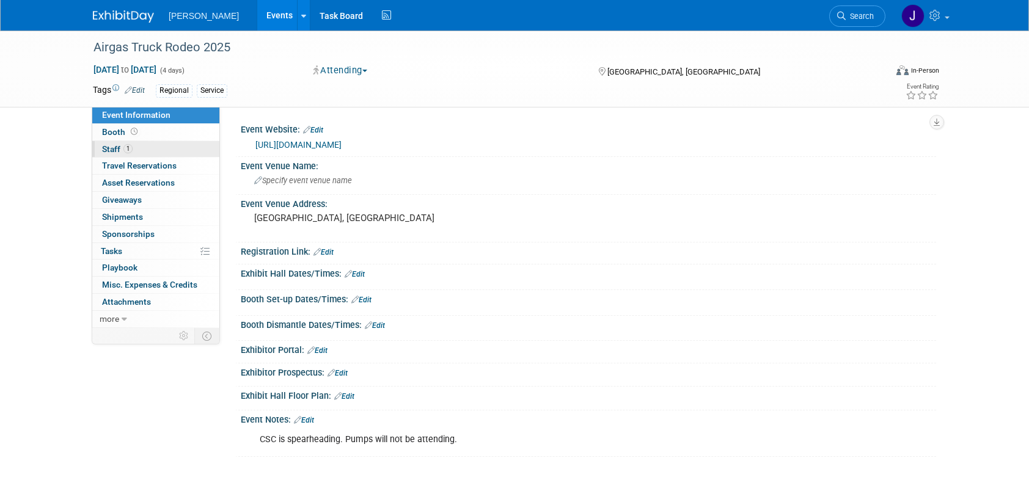
click at [116, 147] on span "Staff 1" at bounding box center [117, 149] width 31 height 10
